Goal: Task Accomplishment & Management: Complete application form

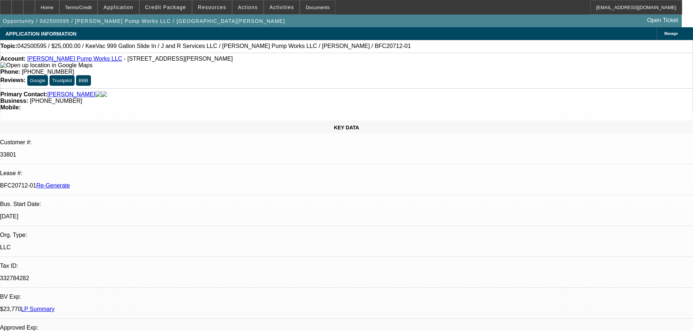
select select "4"
select select "0"
select select "2"
select select "0"
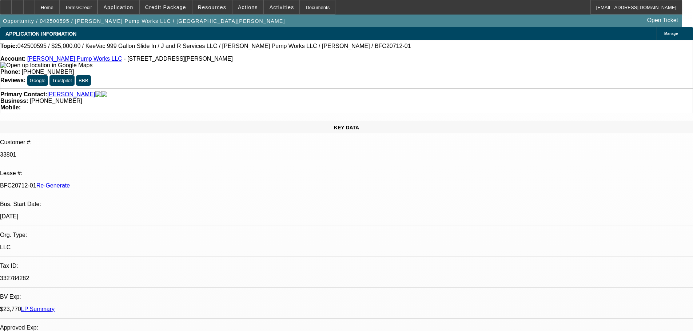
select select "6"
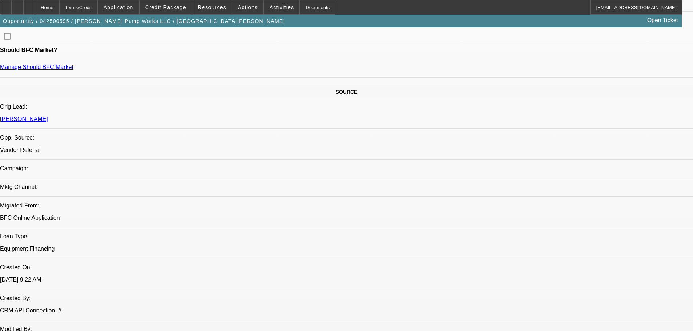
scroll to position [400, 0]
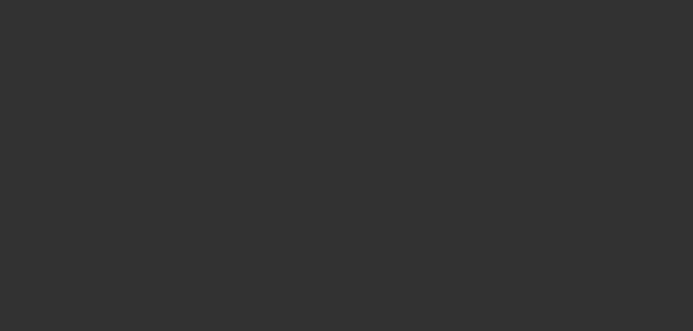
select select "4"
select select "0"
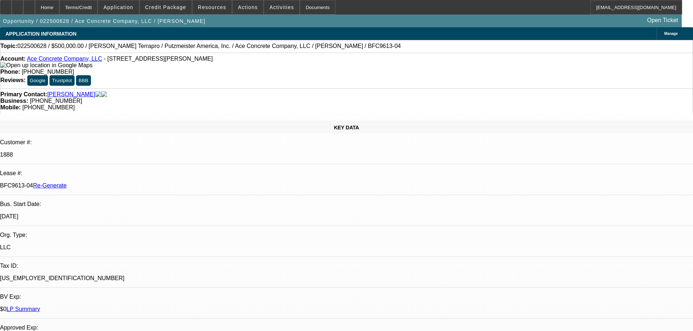
select select "1"
select select "3"
select select "6"
click at [276, 11] on span at bounding box center [282, 7] width 36 height 17
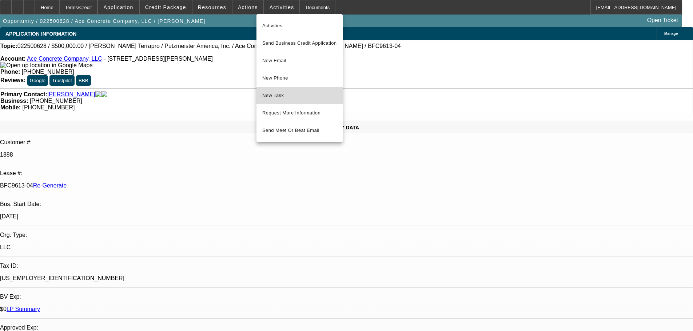
click at [288, 91] on span "New Task" at bounding box center [299, 95] width 75 height 9
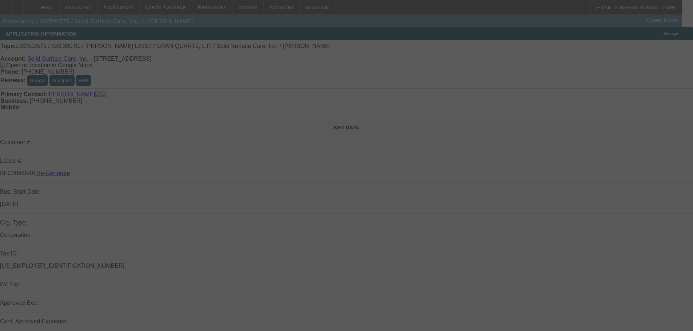
select select "3"
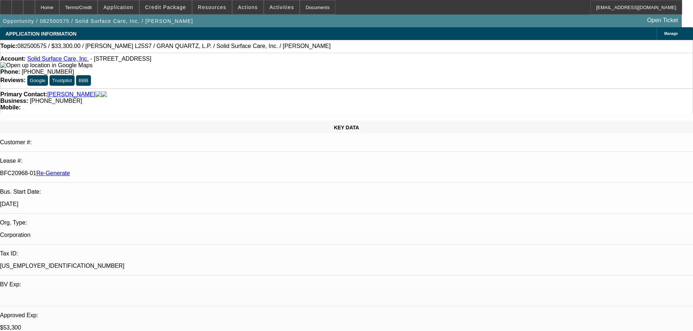
select select "0"
select select "2"
select select "0"
select select "6"
